Goal: Task Accomplishment & Management: Use online tool/utility

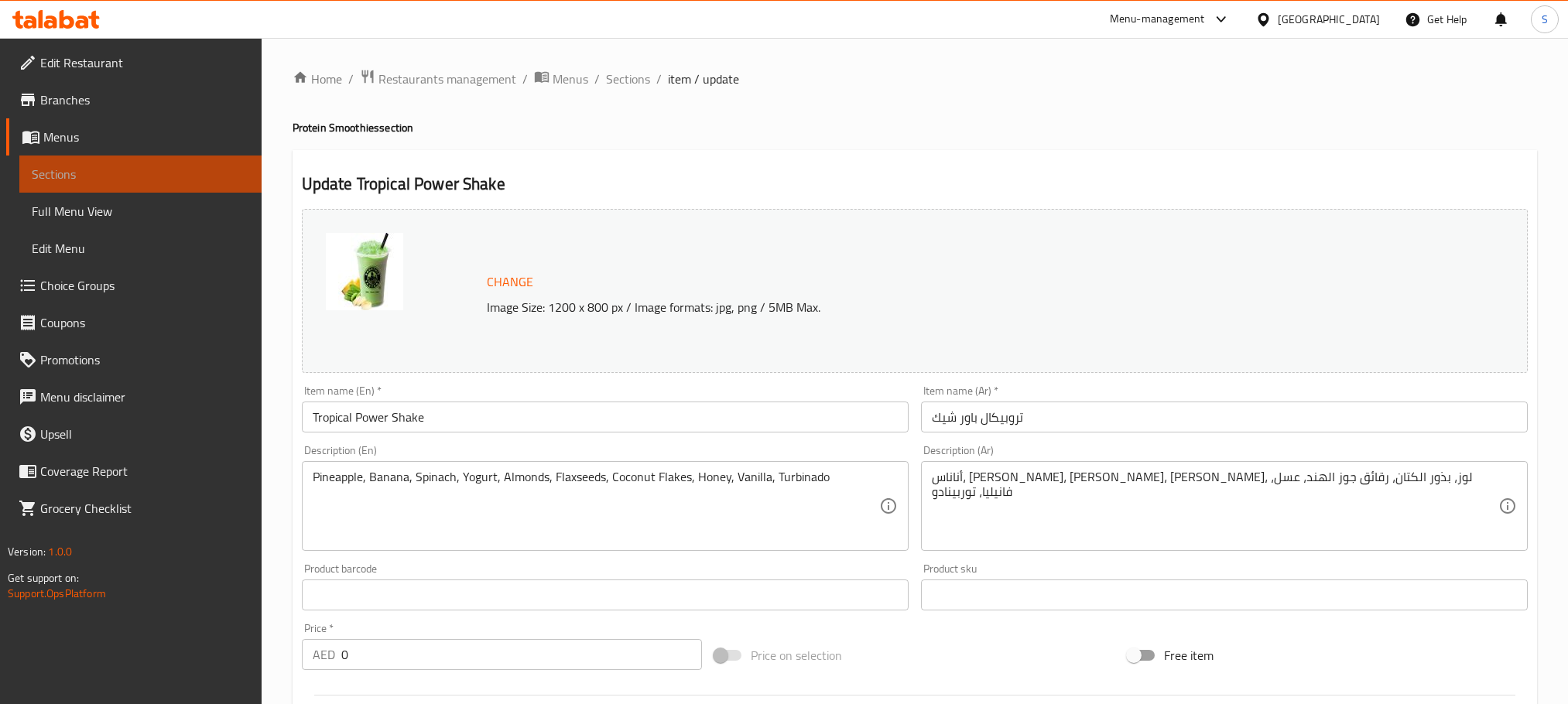
click at [119, 175] on span "Sections" at bounding box center [141, 174] width 218 height 18
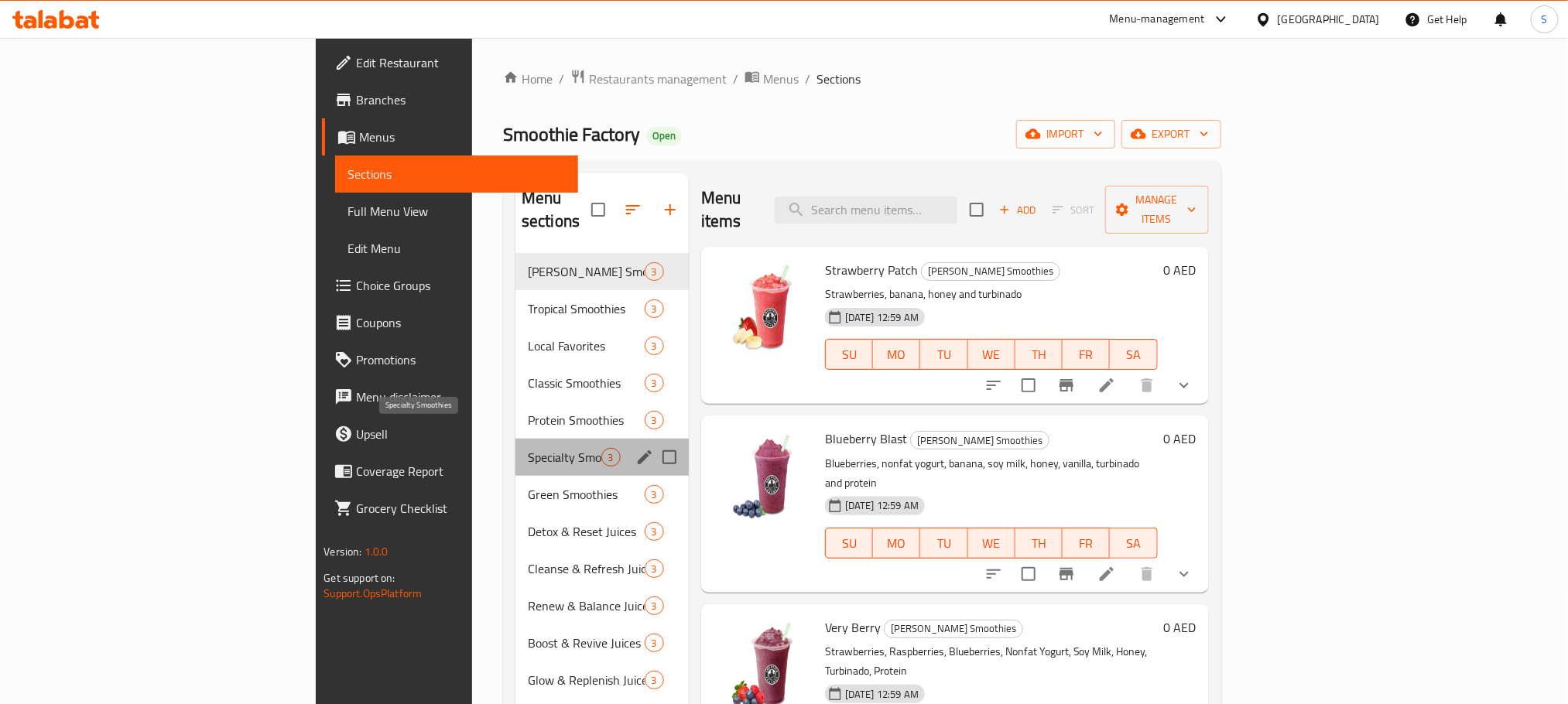
click at [528, 448] on span "Specialty Smoothies" at bounding box center [565, 457] width 74 height 18
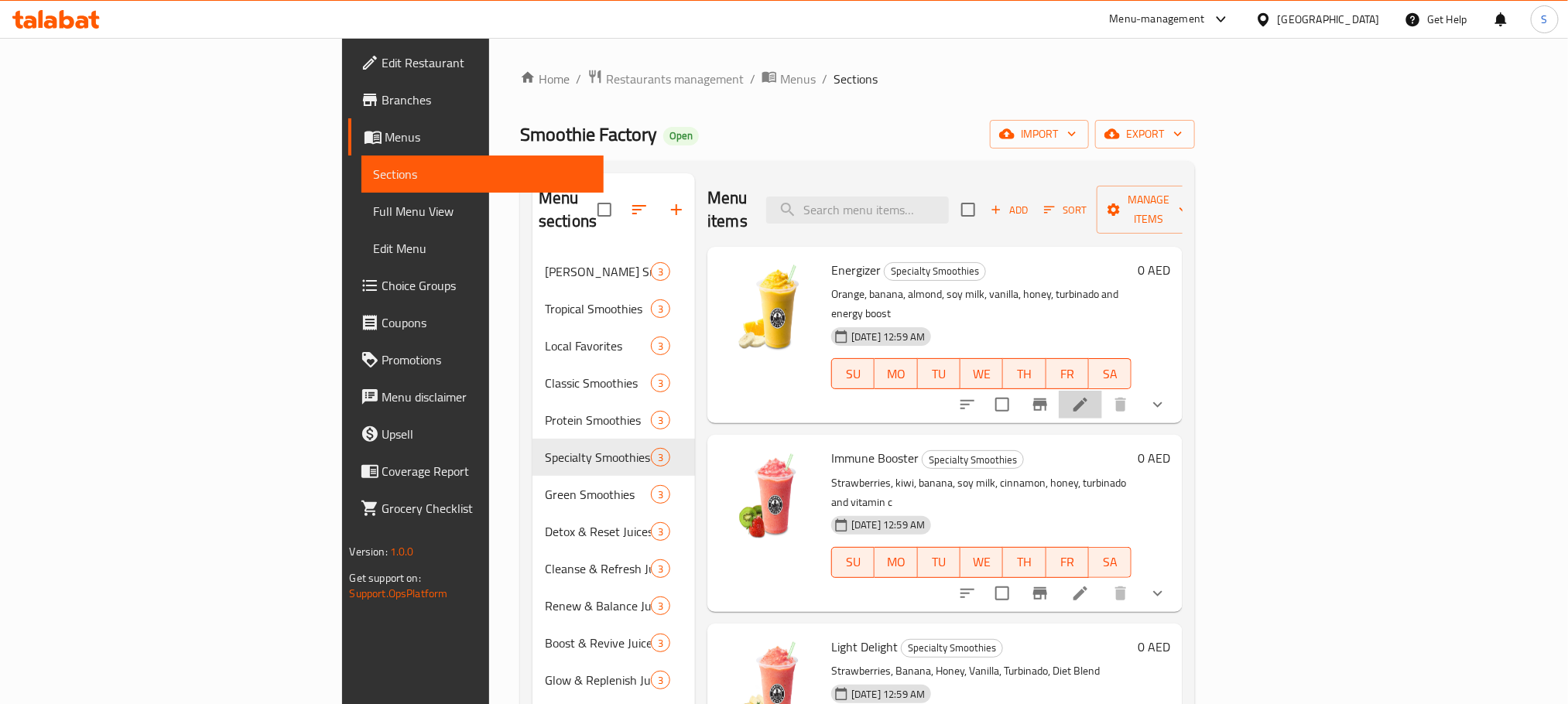
click at [1103, 391] on li at bounding box center [1081, 404] width 43 height 28
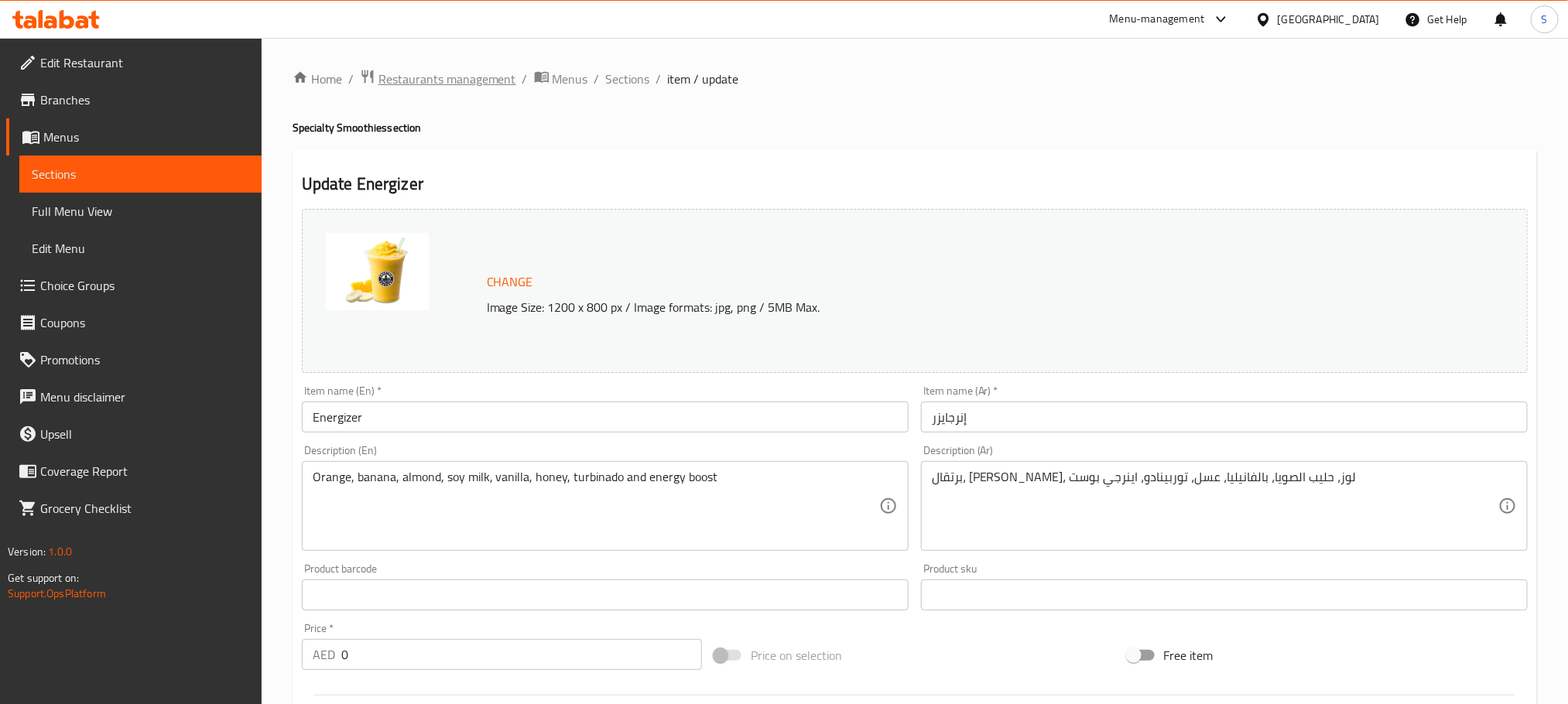
click at [482, 80] on span "Restaurants management" at bounding box center [448, 79] width 138 height 18
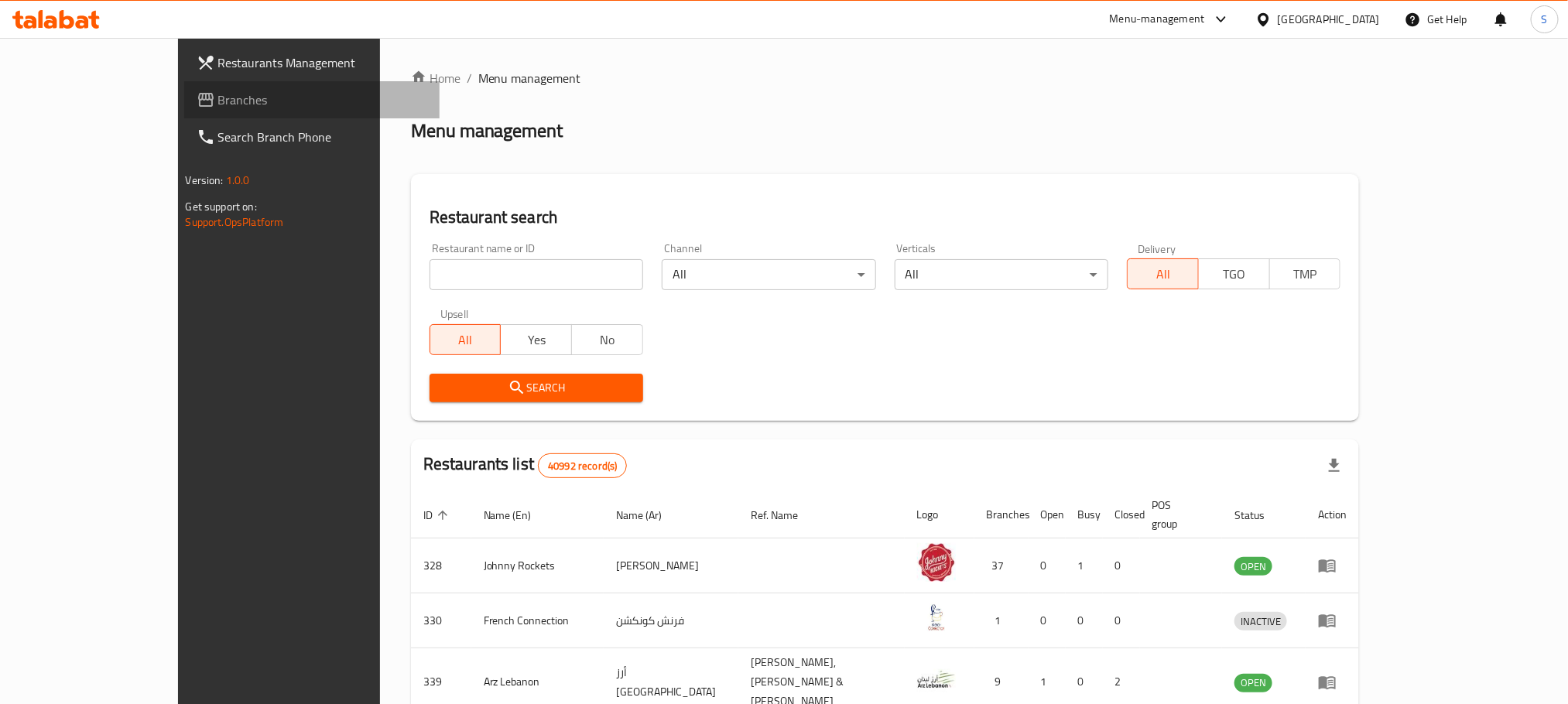
click at [184, 112] on link "Branches" at bounding box center [312, 99] width 256 height 37
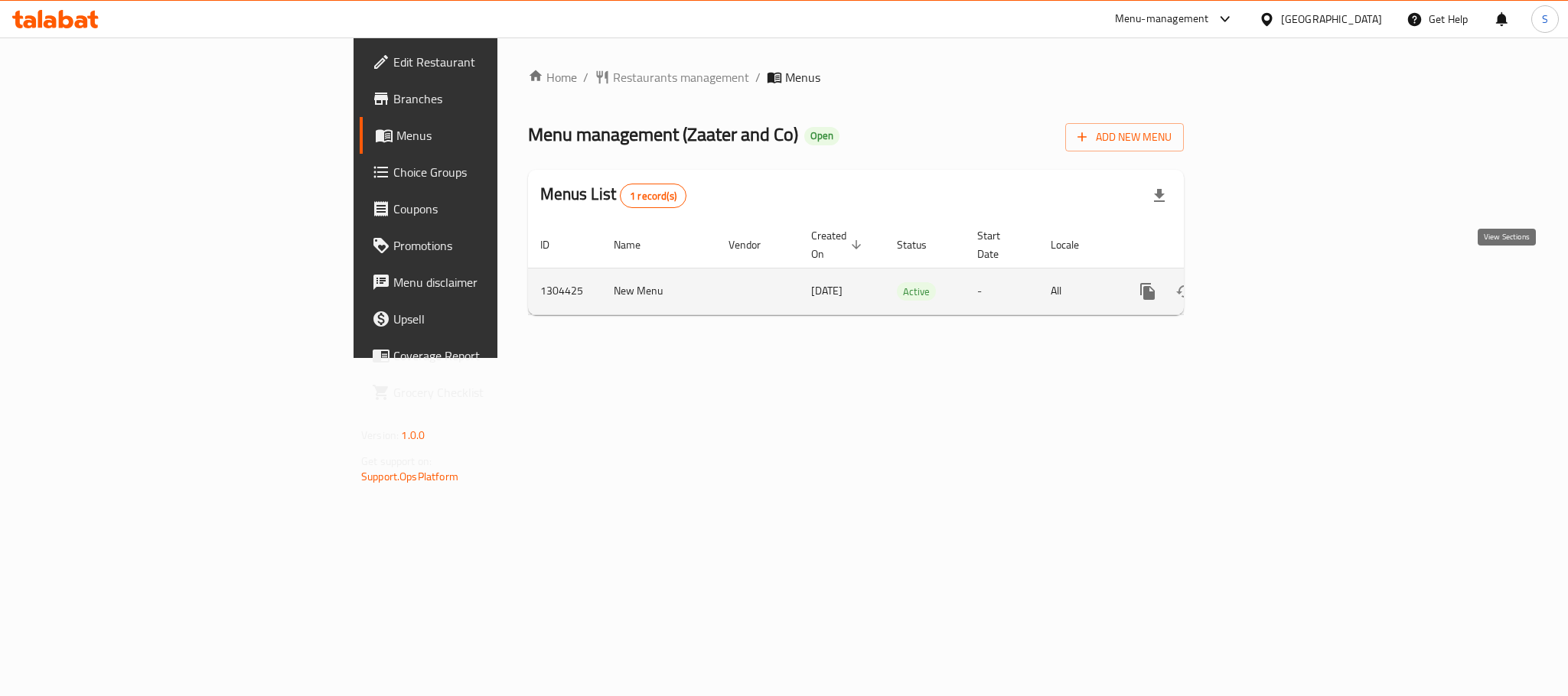
click at [1276, 278] on link "enhanced table" at bounding box center [1258, 292] width 36 height 36
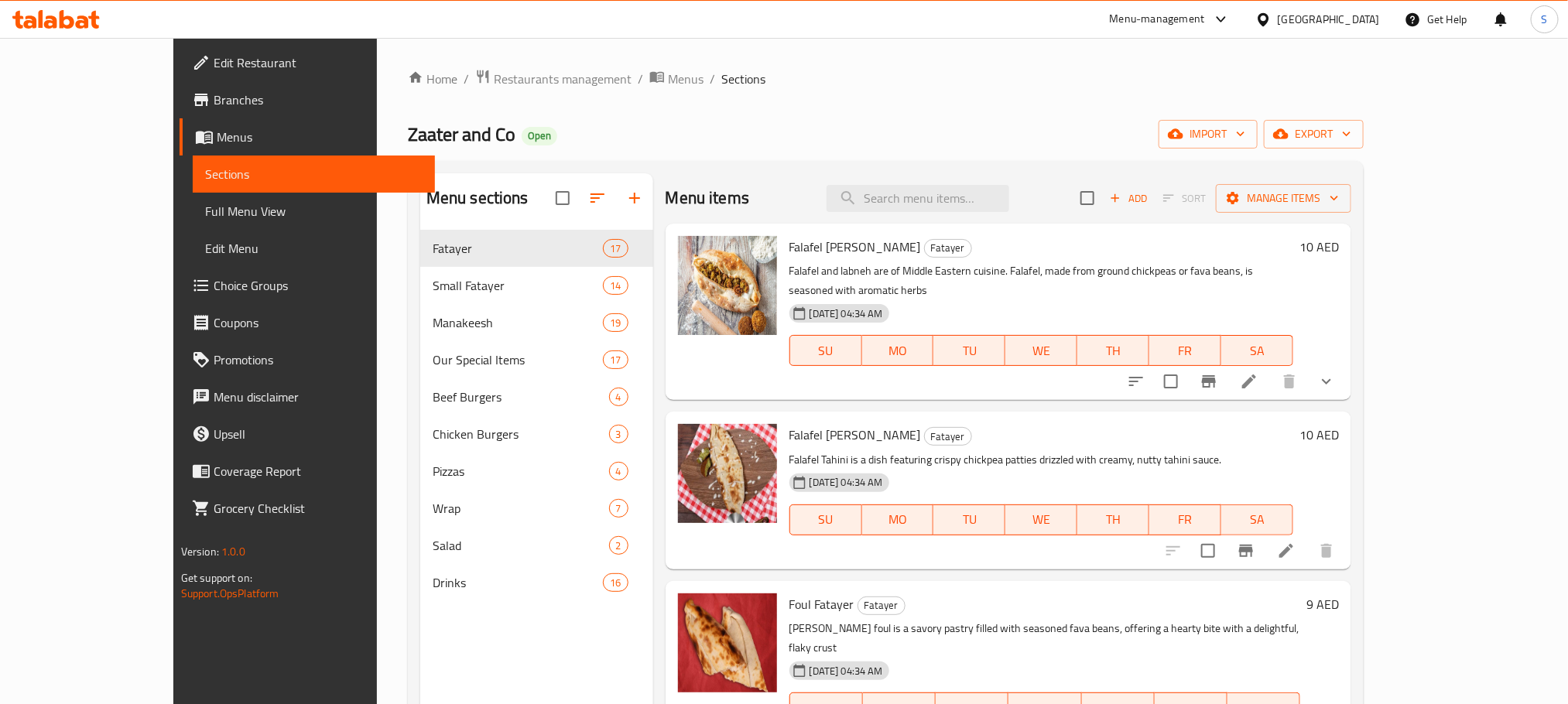
click at [205, 209] on span "Full Menu View" at bounding box center [314, 211] width 218 height 18
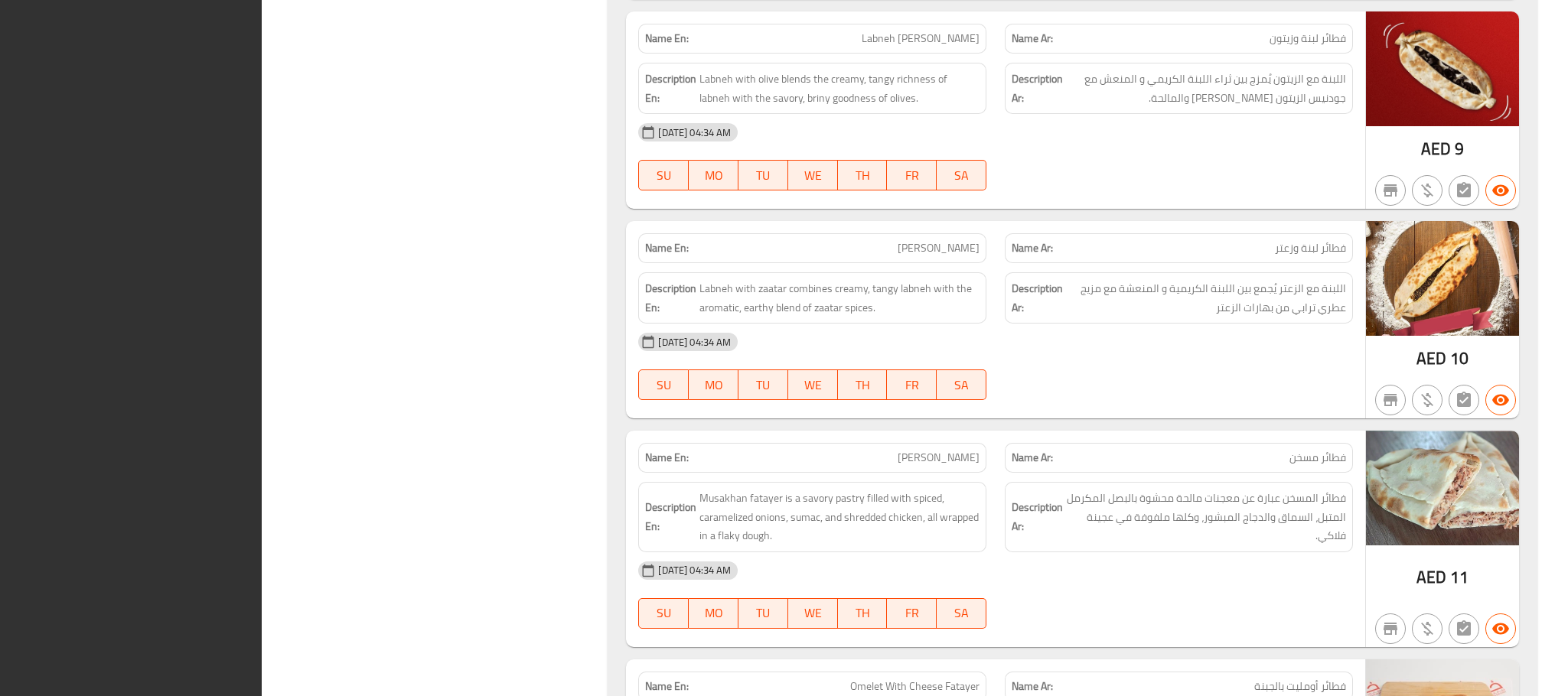
scroll to position [2166, 0]
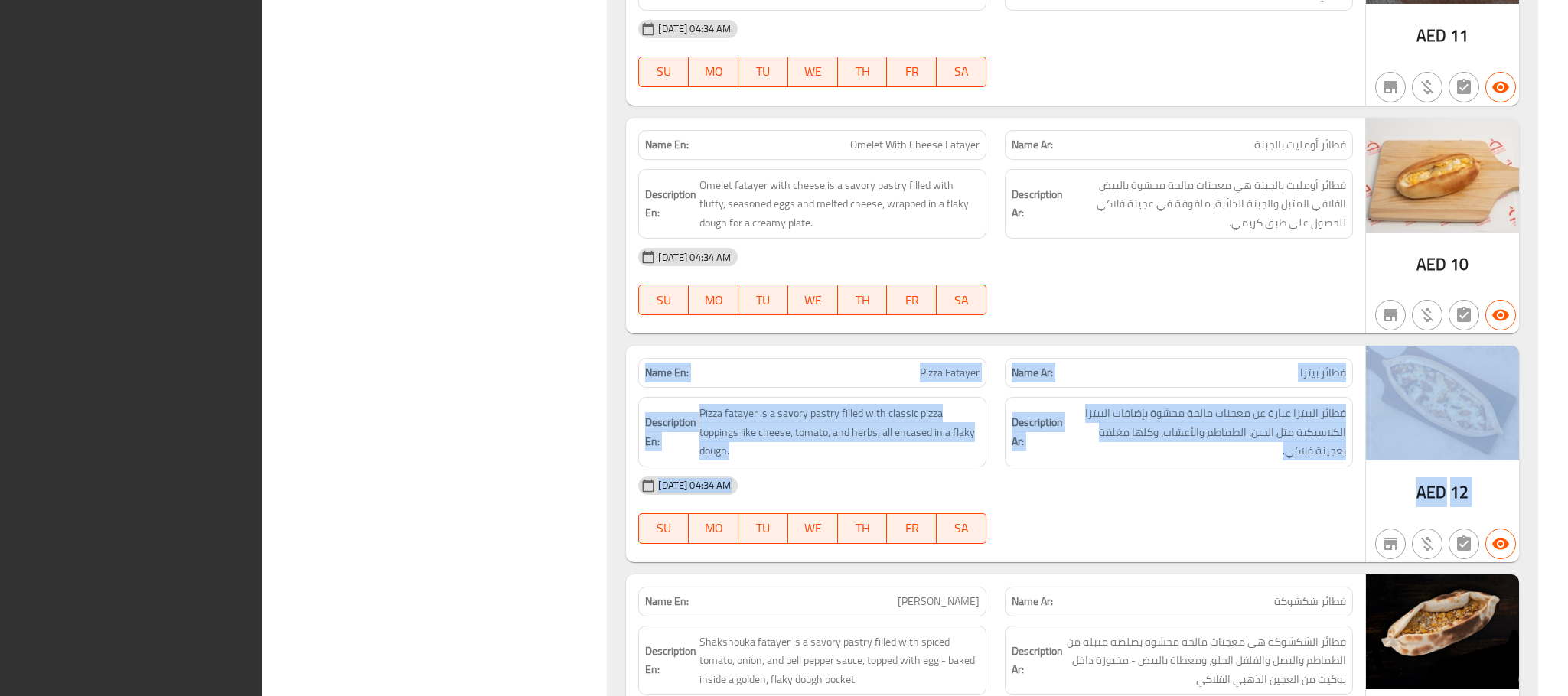
drag, startPoint x: 1566, startPoint y: 320, endPoint x: 1566, endPoint y: 512, distance: 192.0
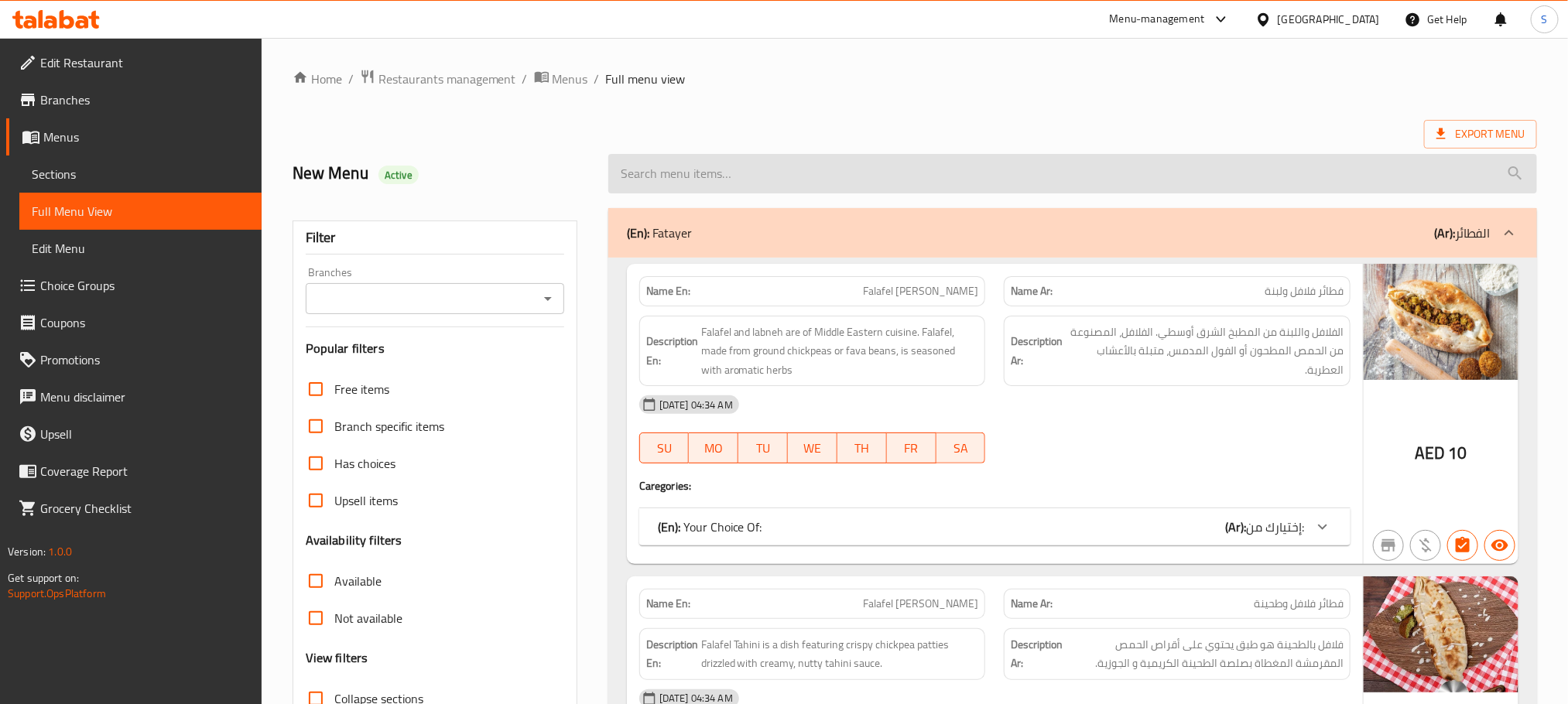
click at [718, 186] on input "search" at bounding box center [1073, 174] width 929 height 40
paste input "Blue Lagoon Mojito"
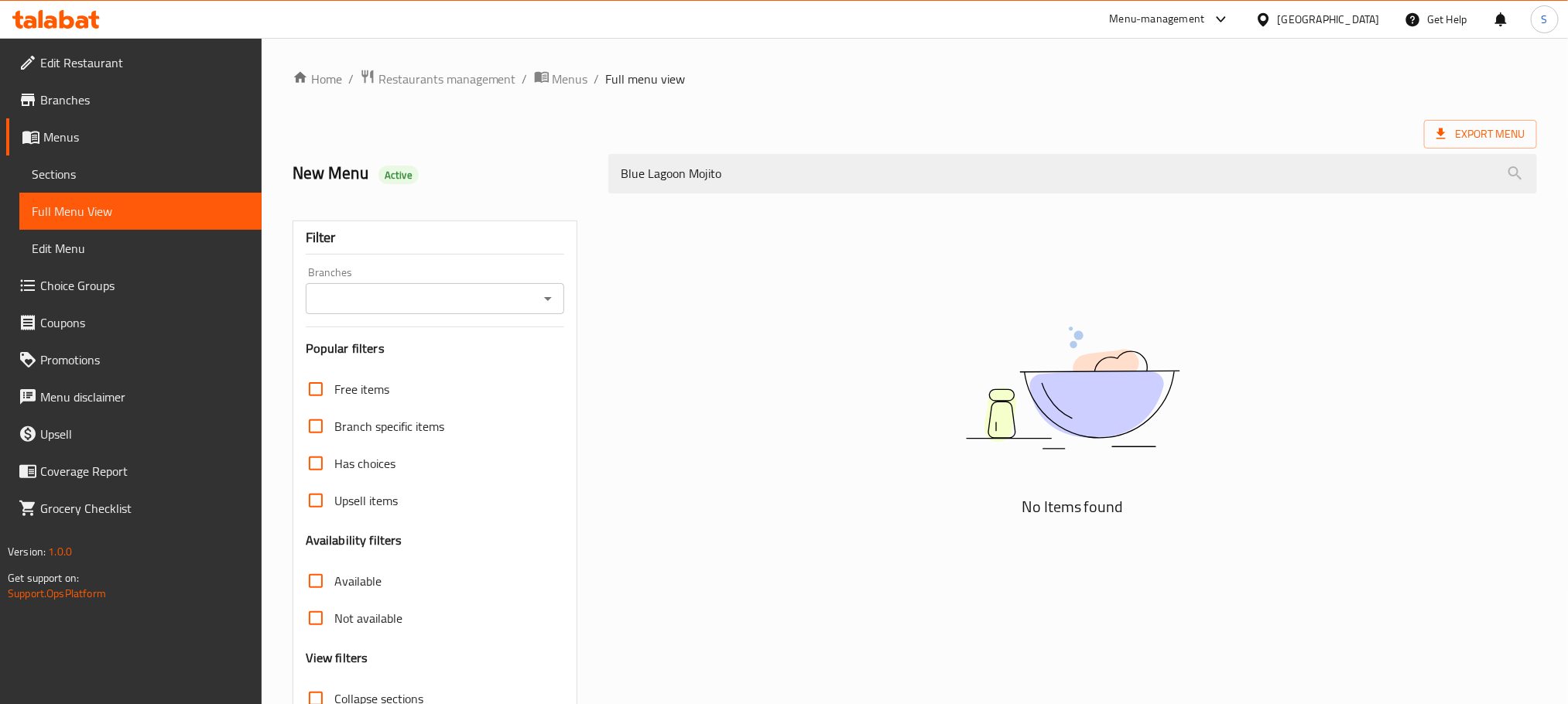
type input "Blue Lagoon Mojito"
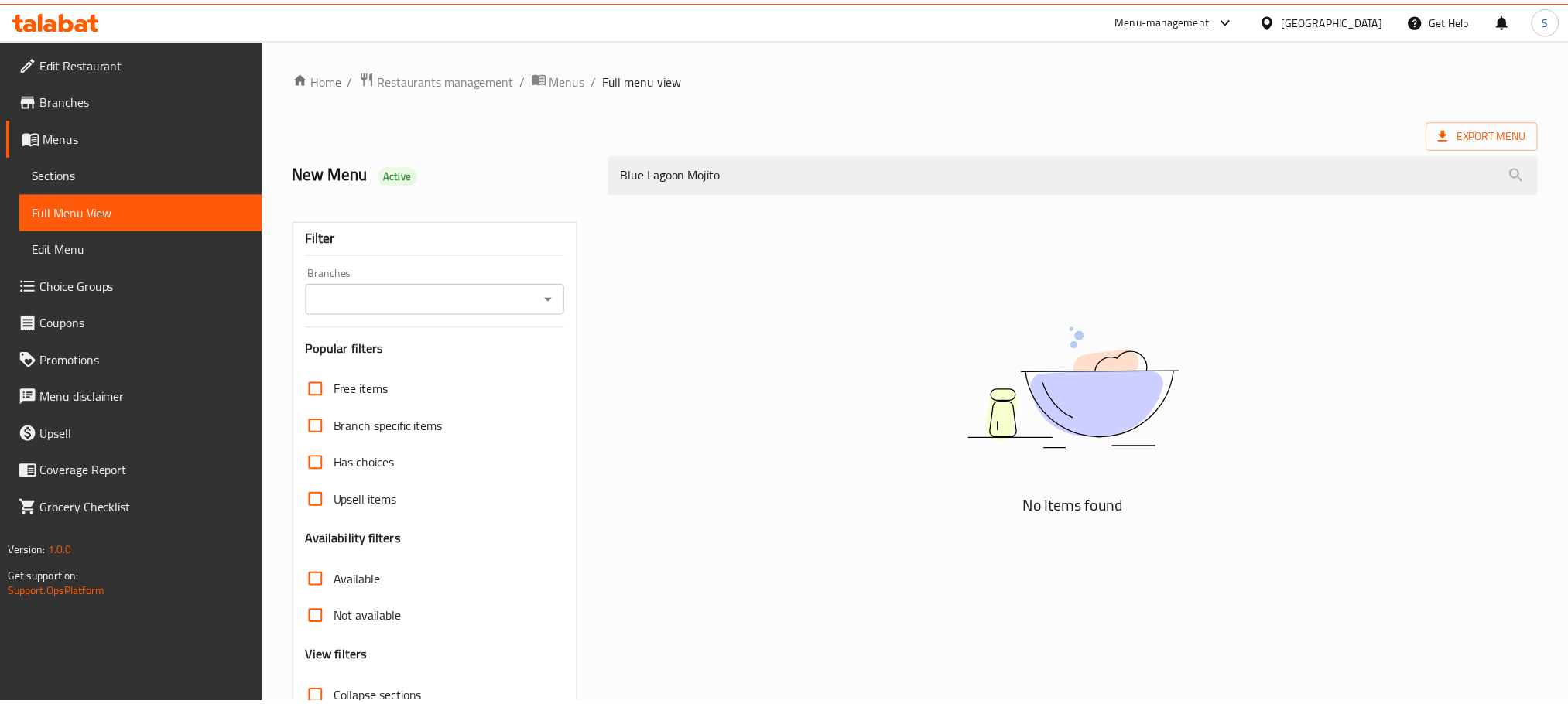
scroll to position [120, 0]
